Goal: Navigation & Orientation: Find specific page/section

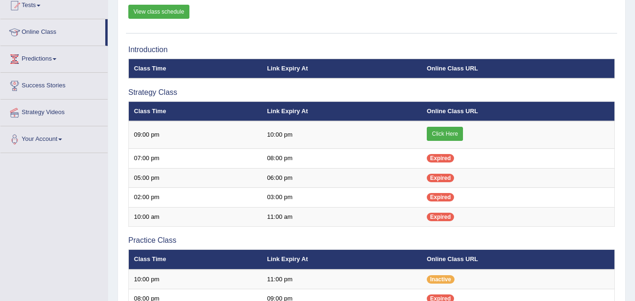
scroll to position [41, 0]
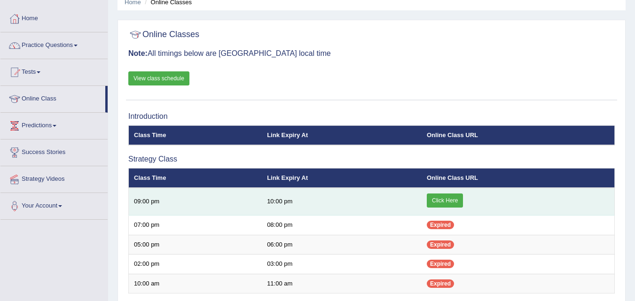
click at [442, 201] on link "Click Here" at bounding box center [444, 200] width 36 height 14
click at [443, 201] on link "Click Here" at bounding box center [444, 200] width 36 height 14
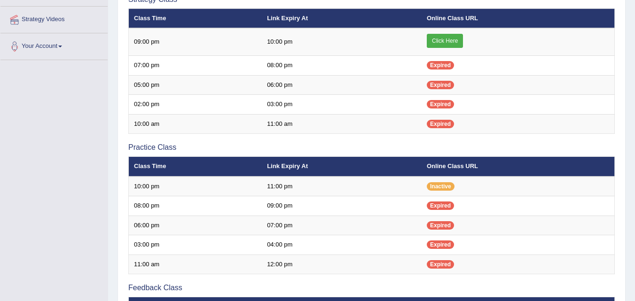
scroll to position [199, 0]
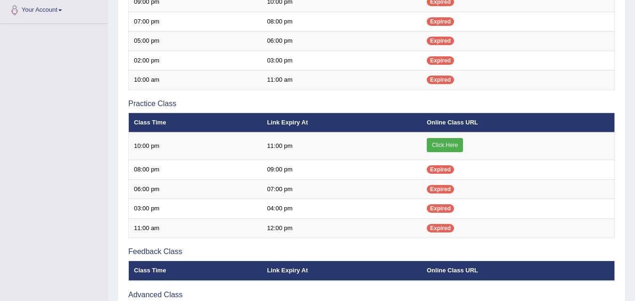
scroll to position [199, 0]
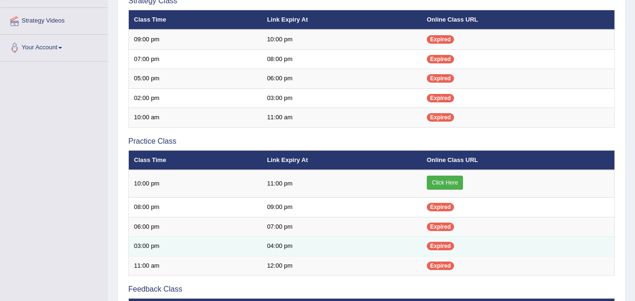
drag, startPoint x: 0, startPoint y: 0, endPoint x: 371, endPoint y: 244, distance: 444.6
